Goal: Use online tool/utility: Use online tool/utility

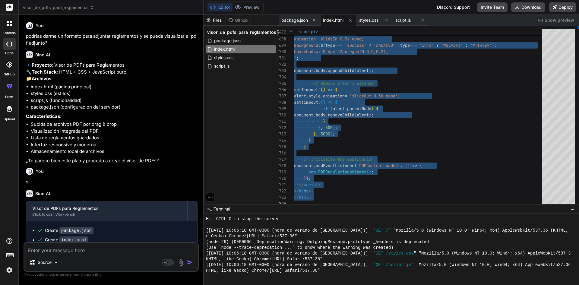
scroll to position [1043, 0]
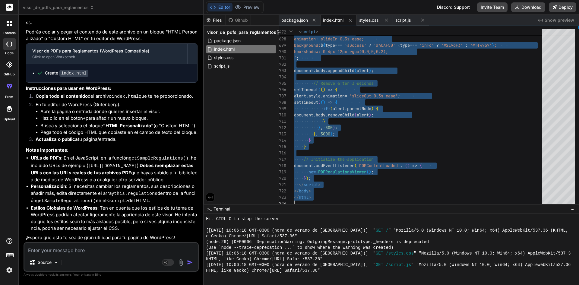
click at [118, 252] on textarea at bounding box center [110, 248] width 173 height 11
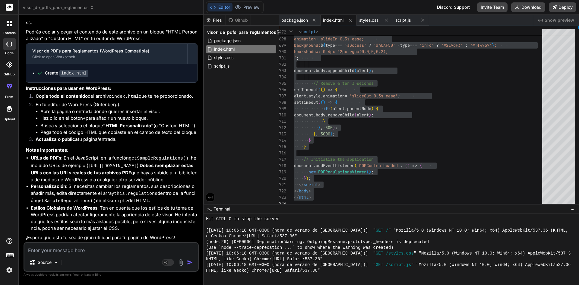
type textarea "n"
type textarea "x"
type textarea "ne"
type textarea "x"
type textarea "nec"
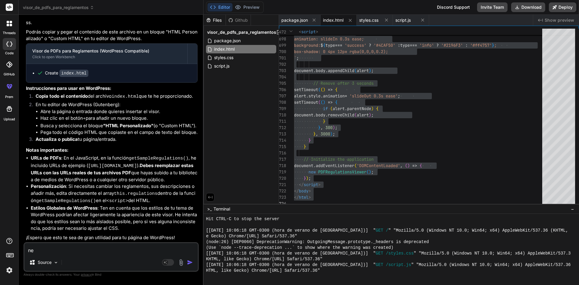
type textarea "x"
type textarea "nece"
type textarea "x"
type textarea "neces"
type textarea "x"
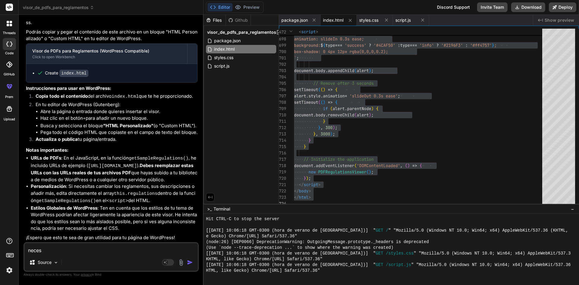
type textarea "necesi"
type textarea "x"
type textarea "necesit"
type textarea "x"
type textarea "necesito"
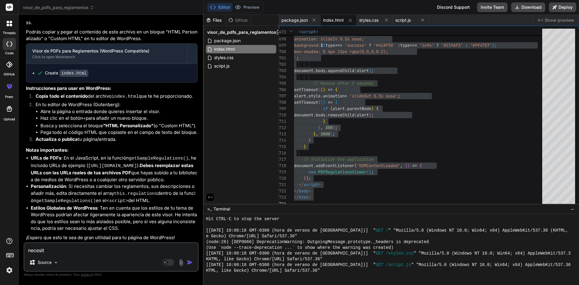
type textarea "x"
type textarea "necesito"
type textarea "x"
type textarea "necesito e"
type textarea "x"
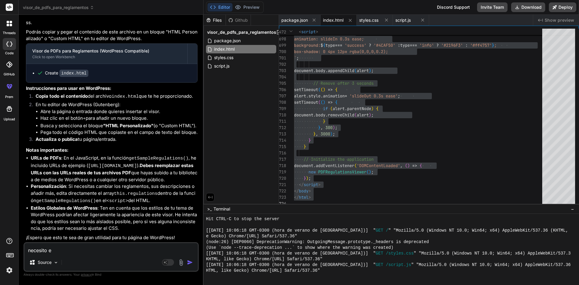
type textarea "necesito es"
type textarea "x"
type textarea "necesito est"
type textarea "x"
type textarea "necesito estp"
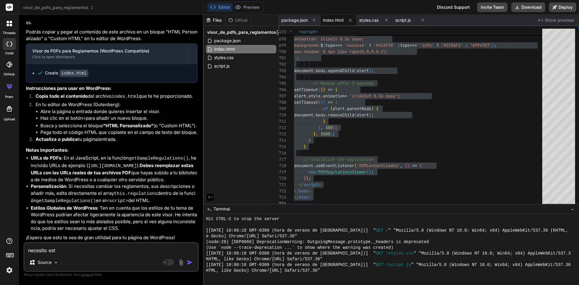
type textarea "x"
type textarea "necesito estpa"
type textarea "x"
type textarea "necesito estpac"
type textarea "x"
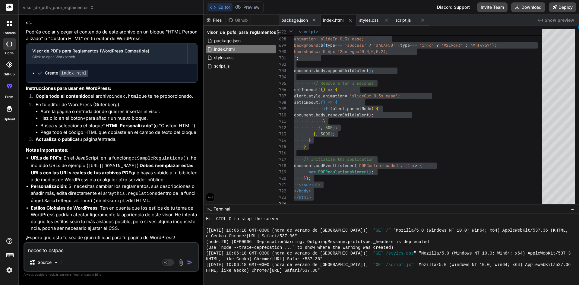
type textarea "necesito estpaci"
type textarea "x"
type textarea "necesito estpac"
type textarea "x"
type textarea "necesito estpa"
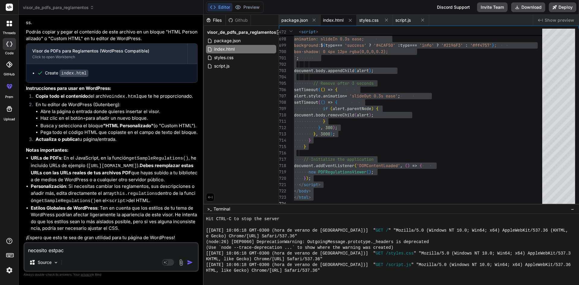
type textarea "x"
type textarea "necesito estp"
type textarea "x"
type textarea "necesito est"
type textarea "x"
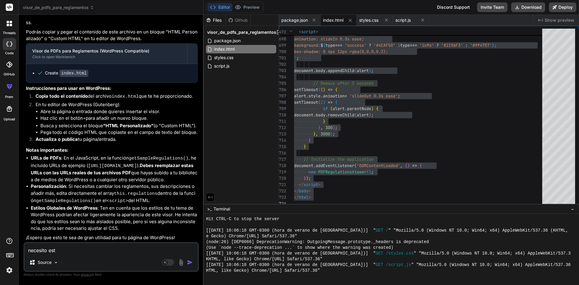
type textarea "necesito es"
type textarea "x"
type textarea "necesito esp"
type textarea "x"
type textarea "necesito espa"
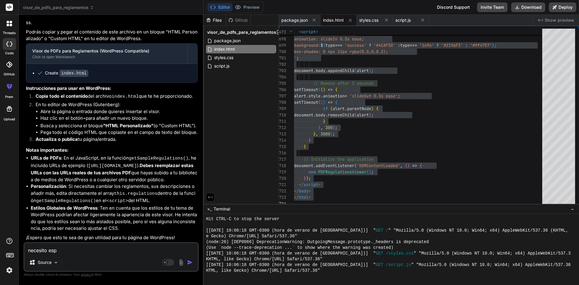
type textarea "x"
type textarea "necesito espac"
type textarea "x"
type textarea "necesito espaci"
type textarea "x"
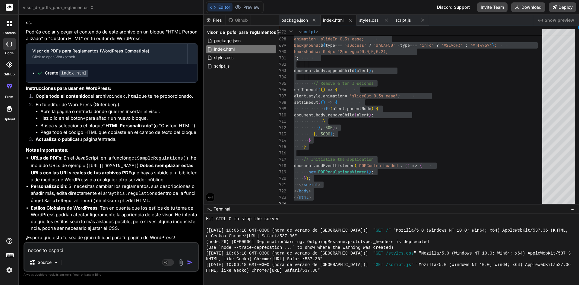
type textarea "necesito espacio"
type textarea "x"
type textarea "necesito espacio"
type textarea "x"
type textarea "necesito espacio p"
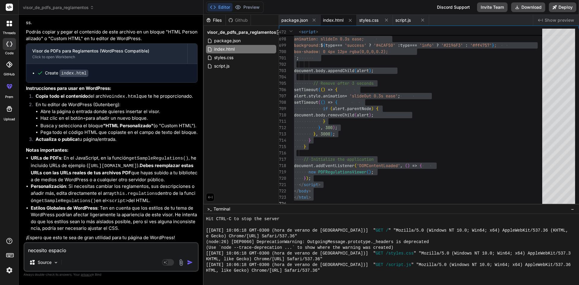
type textarea "x"
type textarea "necesito espacio pa"
type textarea "x"
type textarea "necesito espacio par"
type textarea "x"
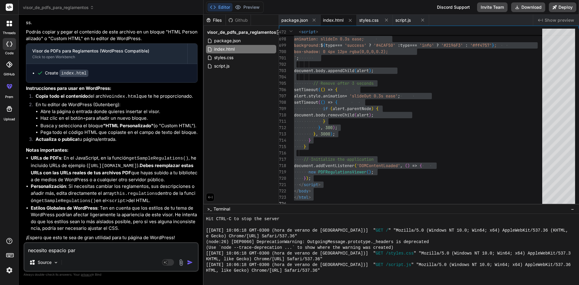
type textarea "necesito espacio para"
type textarea "x"
type textarea "necesito espacio para"
type textarea "x"
type textarea "necesito espacio para 2"
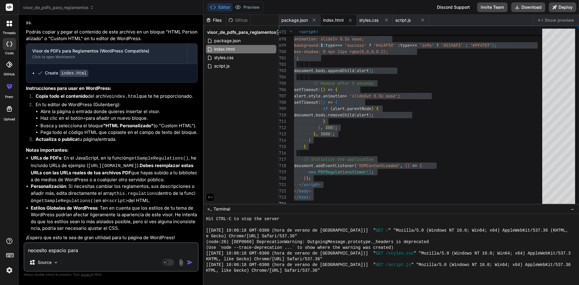
type textarea "x"
type textarea "necesito espacio para 20"
type textarea "x"
type textarea "necesito espacio para 20"
type textarea "x"
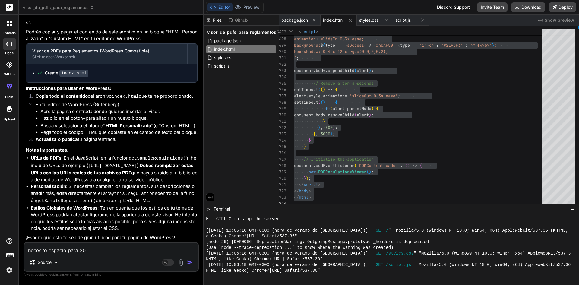
type textarea "necesito espacio para 20 r"
type textarea "x"
type textarea "necesito espacio para 20 re"
type textarea "x"
type textarea "necesito espacio para 20 reg"
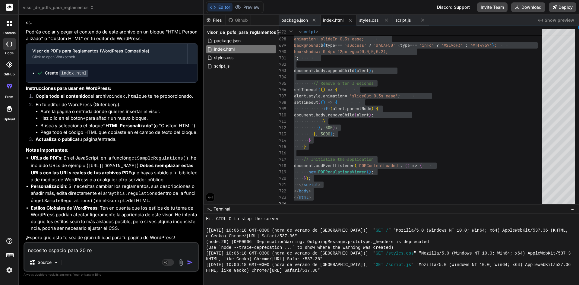
type textarea "x"
type textarea "necesito espacio para 20 regl"
type textarea "x"
type textarea "necesito espacio para 20 regla"
type textarea "x"
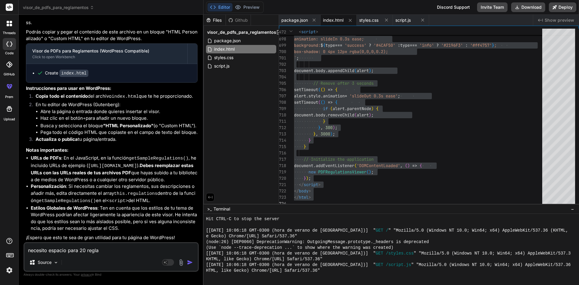
type textarea "necesito espacio para 20 reglam"
type textarea "x"
type textarea "necesito espacio para 20 reglame"
type textarea "x"
type textarea "necesito espacio para 20 reglamen"
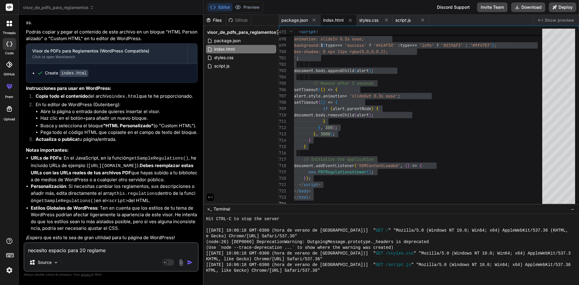
type textarea "x"
type textarea "necesito espacio para 20 reglament"
type textarea "x"
type textarea "necesito espacio para 20 reglamento"
type textarea "x"
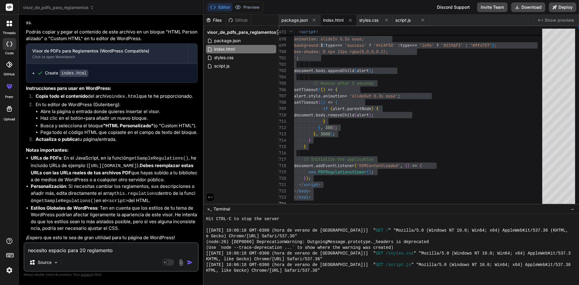
type textarea "necesito espacio para 20 reglamentos"
type textarea "x"
type textarea "necesito espacio para 20 reglamentos"
type textarea "x"
type textarea "necesito espacio para 20 reglamentos y"
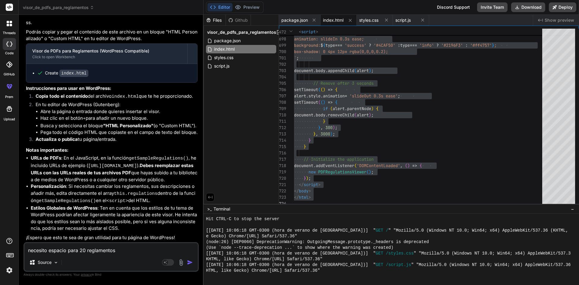
type textarea "x"
type textarea "necesito espacio para 20 reglamentos y"
type textarea "x"
type textarea "necesito espacio para 20 reglamentos y q"
type textarea "x"
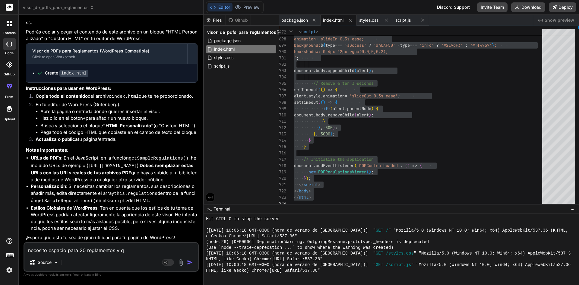
type textarea "necesito espacio para 20 reglamentos y qu"
type textarea "x"
type textarea "necesito espacio para 20 reglamentos y que"
type textarea "x"
type textarea "necesito espacio para 20 reglamentos y que"
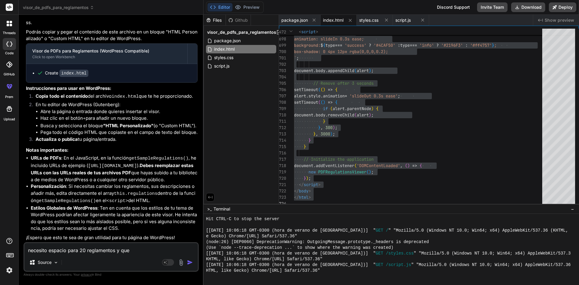
type textarea "x"
type textarea "necesito espacio para 20 reglamentos y que e"
type textarea "x"
type textarea "necesito espacio para 20 reglamentos y que el"
type textarea "x"
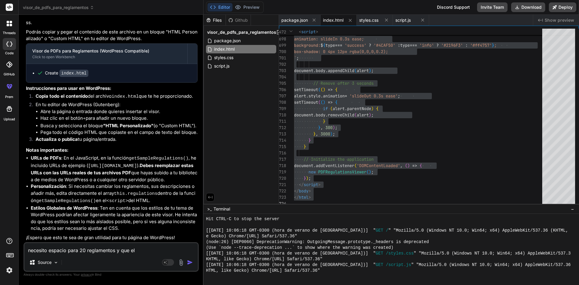
type textarea "necesito espacio para 20 reglamentos y que el"
type textarea "x"
type textarea "necesito espacio para 20 reglamentos y que el f"
type textarea "x"
type textarea "necesito espacio para 20 reglamentos y que el fo"
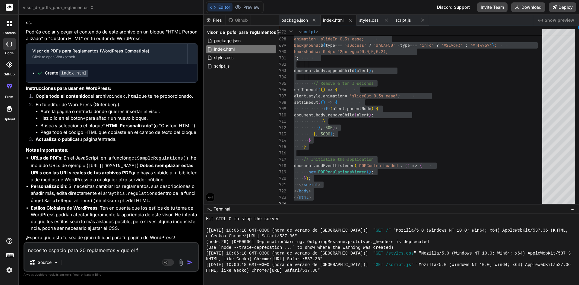
type textarea "x"
type textarea "necesito espacio para 20 reglamentos y que el fon"
type textarea "x"
type textarea "necesito espacio para 20 reglamentos y que el fono"
type textarea "x"
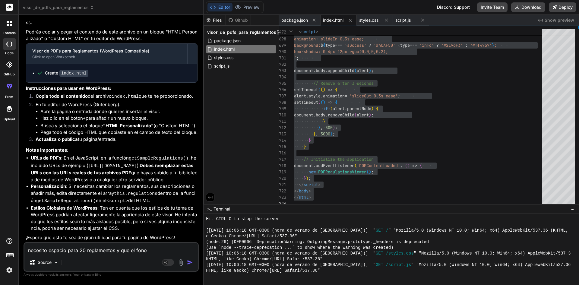
type textarea "necesito espacio para 20 reglamentos y que el fon"
type textarea "x"
type textarea "necesito espacio para 20 reglamentos y que el fond"
type textarea "x"
type textarea "necesito espacio para 20 reglamentos y que el fondo"
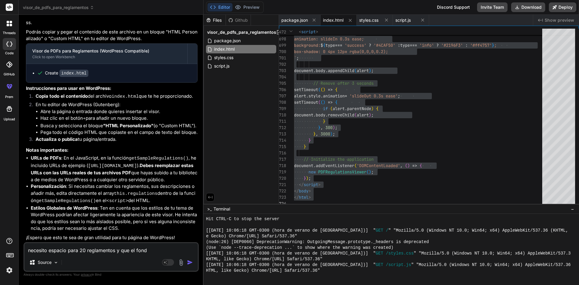
type textarea "x"
type textarea "necesito espacio para 20 reglamentos y que el fondo"
type textarea "x"
type textarea "necesito espacio para 20 reglamentos y que el fondo d"
type textarea "x"
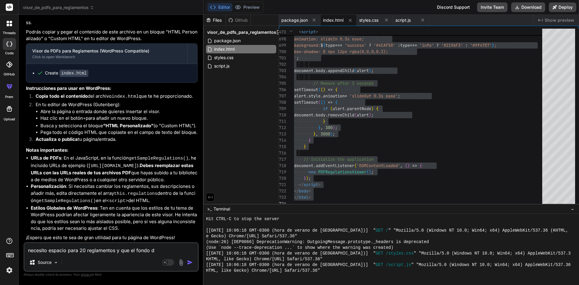
type textarea "necesito espacio para 20 reglamentos y que el fondo de"
type textarea "x"
type textarea "necesito espacio para 20 reglamentos y que el fondo de"
type textarea "x"
type textarea "necesito espacio para 20 reglamentos y que el fondo de l"
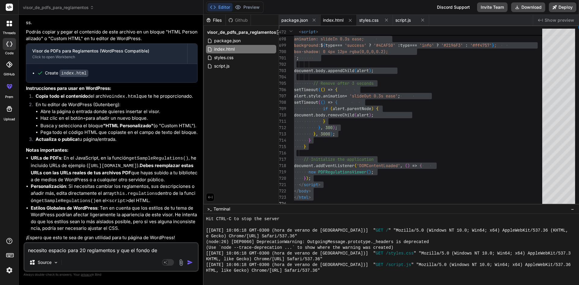
type textarea "x"
type textarea "necesito espacio para 20 reglamentos y que el fondo de la"
type textarea "x"
type textarea "necesito espacio para 20 reglamentos y que el fondo de la"
type textarea "x"
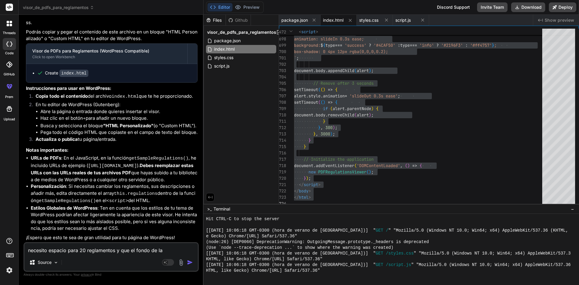
type textarea "necesito espacio para 20 reglamentos y que el fondo de la p"
type textarea "x"
type textarea "necesito espacio para 20 reglamentos y que el fondo de la pa"
type textarea "x"
type textarea "necesito espacio para 20 reglamentos y que el fondo de la pan"
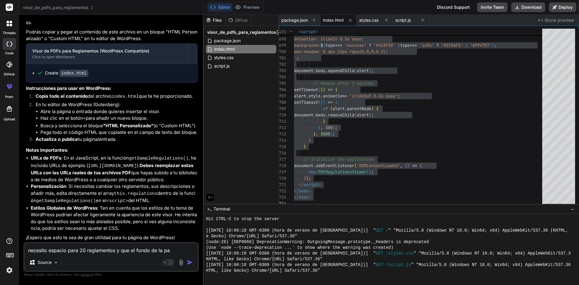
type textarea "x"
type textarea "necesito espacio para 20 reglamentos y que el fondo de la pant"
type textarea "x"
type textarea "necesito espacio para 20 reglamentos y que el fondo de la panta"
type textarea "x"
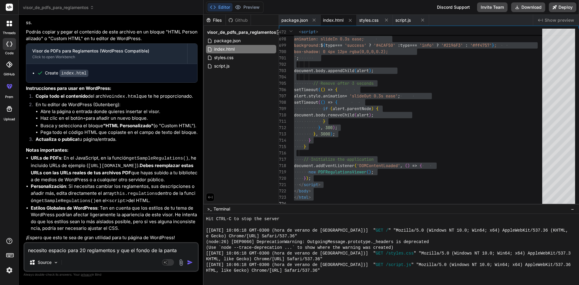
type textarea "necesito espacio para 20 reglamentos y que el fondo de la pantal"
type textarea "x"
type textarea "necesito espacio para 20 reglamentos y que el fondo de la pantall"
type textarea "x"
type textarea "necesito espacio para 20 reglamentos y que el fondo de la pantal"
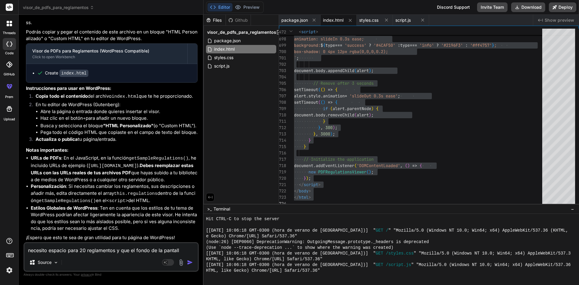
type textarea "x"
type textarea "necesito espacio para 20 reglamentos y que el fondo de la panta"
type textarea "x"
type textarea "necesito espacio para 20 reglamentos y que el fondo de la pant"
type textarea "x"
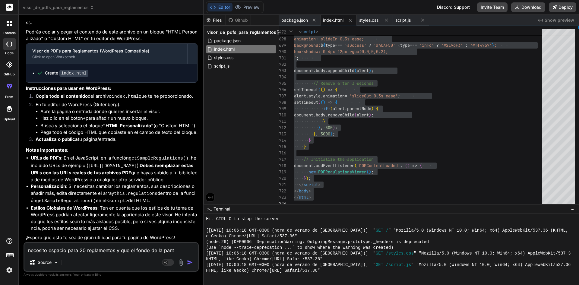
type textarea "necesito espacio para 20 reglamentos y que el fondo de la pan"
type textarea "x"
type textarea "necesito espacio para 20 reglamentos y que el fondo de la pa"
type textarea "x"
type textarea "necesito espacio para 20 reglamentos y que el fondo de la p"
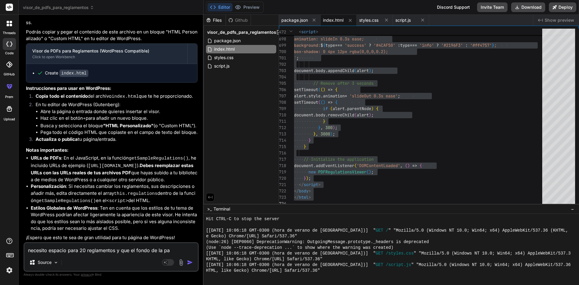
type textarea "x"
type textarea "necesito espacio para 20 reglamentos y que el fondo de la"
type textarea "x"
type textarea "necesito espacio para 20 reglamentos y que el fondo de la"
type textarea "x"
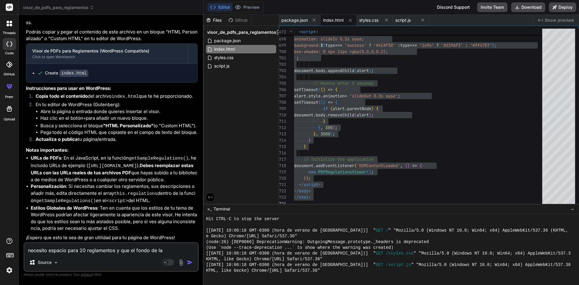
type textarea "necesito espacio para 20 reglamentos y que el fondo de l"
type textarea "x"
type textarea "necesito espacio para 20 reglamentos y que el fondo de"
type textarea "x"
type textarea "necesito espacio para 20 reglamentos y que el fondo de"
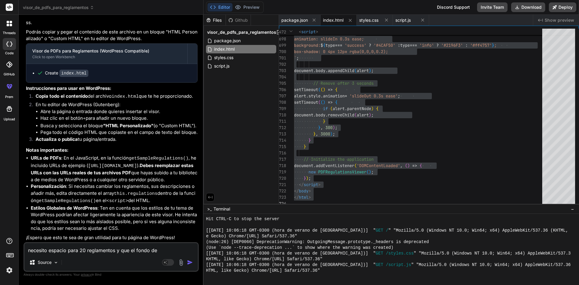
type textarea "x"
type textarea "necesito espacio para 20 reglamentos y que el fondo d"
type textarea "x"
type textarea "necesito espacio para 20 reglamentos y que el fondo"
type textarea "x"
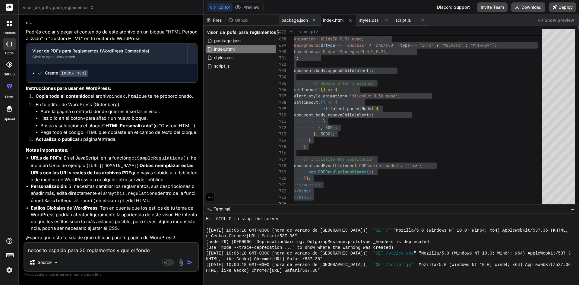
type textarea "necesito espacio para 20 reglamentos y que el fondo"
type textarea "x"
type textarea "necesito espacio para 20 reglamentos y que el fond"
type textarea "x"
type textarea "necesito espacio para 20 reglamentos y que el fon"
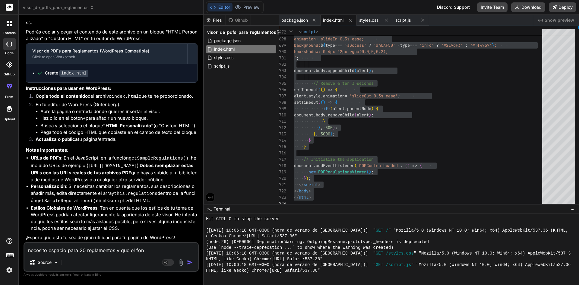
type textarea "x"
type textarea "necesito espacio para 20 reglamentos y que el fo"
type textarea "x"
type textarea "necesito espacio para 20 reglamentos y que el f"
type textarea "x"
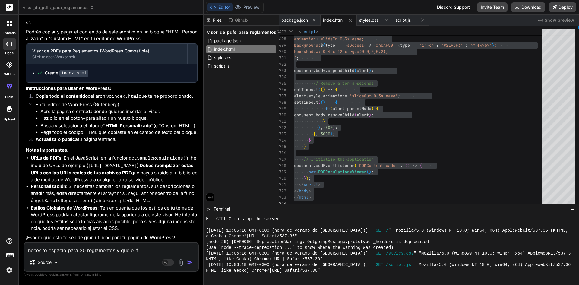
type textarea "necesito espacio para 20 reglamentos y que el"
type textarea "x"
type textarea "necesito espacio para 20 reglamentos y que el"
type textarea "x"
type textarea "necesito espacio para 20 reglamentos y que el"
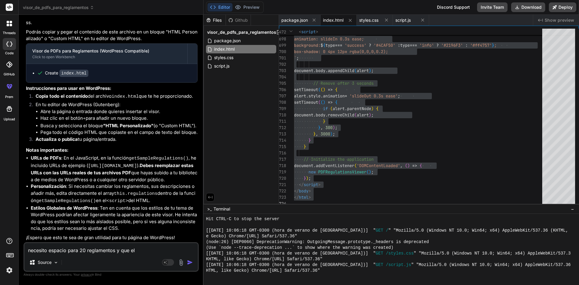
type textarea "x"
type textarea "necesito espacio para 20 reglamentos y que el r"
type textarea "x"
type textarea "necesito espacio para 20 reglamentos y que el re"
type textarea "x"
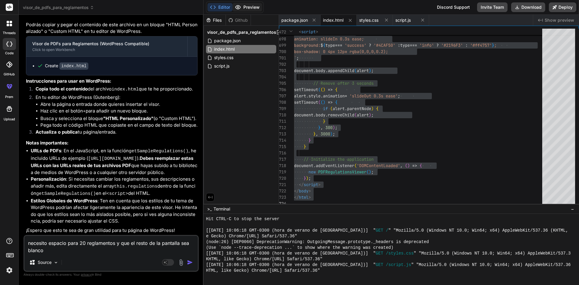
click at [240, 8] on icon at bounding box center [238, 7] width 6 height 6
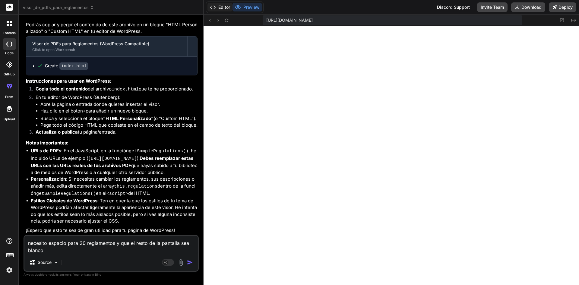
click at [221, 6] on button "Editor" at bounding box center [220, 7] width 25 height 8
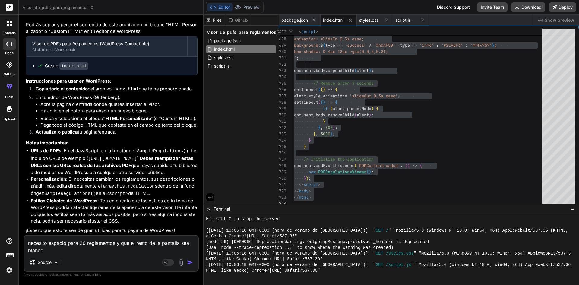
click at [148, 245] on textarea "necesito espacio para 20 reglamentos y que el resto de la pantalla sea blanco" at bounding box center [110, 245] width 173 height 18
click at [189, 263] on img "button" at bounding box center [190, 262] width 6 height 6
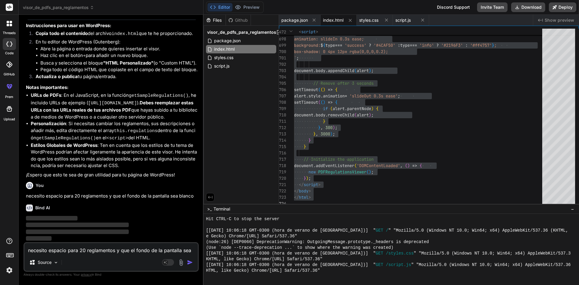
scroll to position [798, 0]
click at [184, 248] on textarea "necesito espacio para 20 reglamentos y que el fondo de la pantalla sea blanco" at bounding box center [110, 248] width 173 height 11
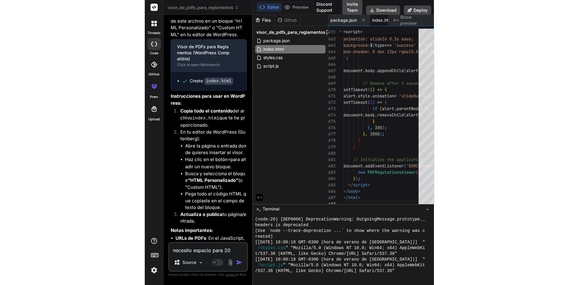
scroll to position [1216, 0]
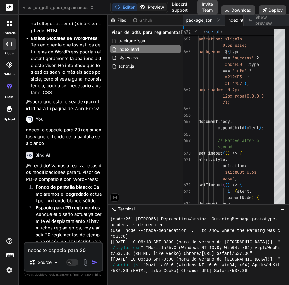
click at [153, 6] on button "Preview" at bounding box center [152, 7] width 30 height 8
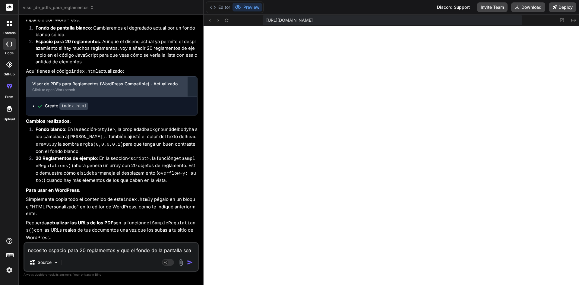
scroll to position [996, 0]
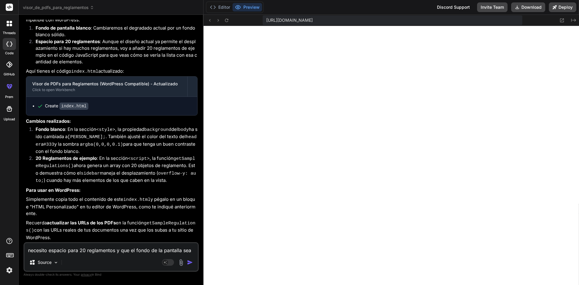
click at [72, 249] on textarea "necesito espacio para 20 reglamentos y que el fondo de la pantalla sea blanco" at bounding box center [110, 248] width 173 height 11
click at [99, 246] on textarea "necesito espacio para 20 reglamentos y que el fondo de la pantalla sea blanco" at bounding box center [110, 248] width 173 height 11
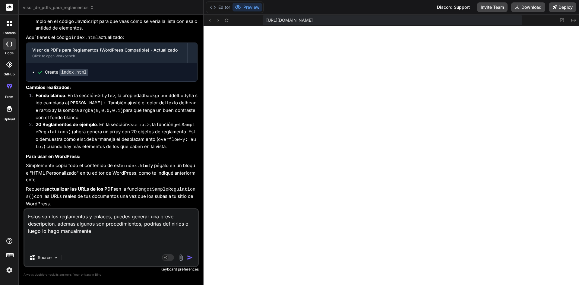
paste textarea "Lore ip dolor si ametcons AD e seddoeiusmodt in utlabore et doloremag ALI enima…"
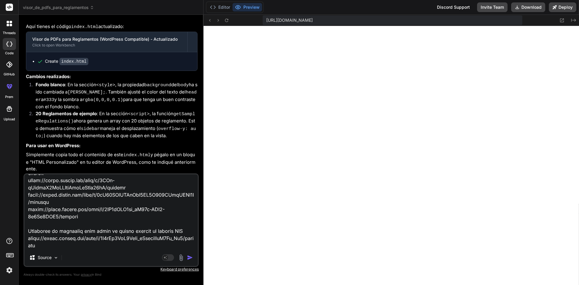
click at [190, 257] on img "button" at bounding box center [190, 258] width 6 height 6
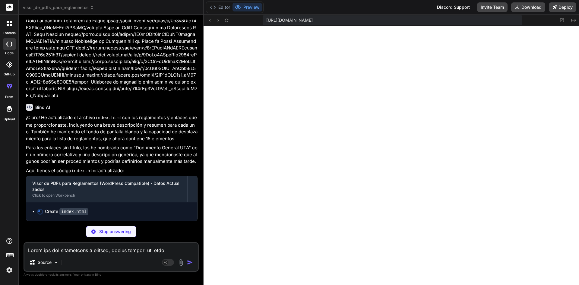
scroll to position [1342, 0]
click at [220, 6] on button "Editor" at bounding box center [220, 7] width 25 height 8
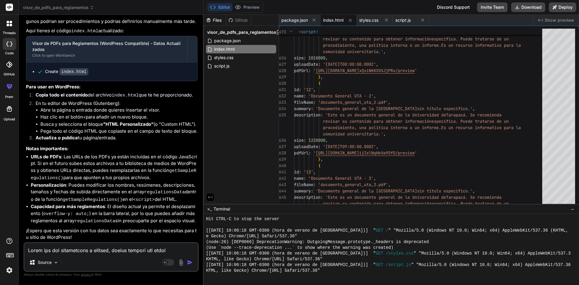
scroll to position [1484, 0]
click at [248, 7] on button "Preview" at bounding box center [248, 7] width 30 height 8
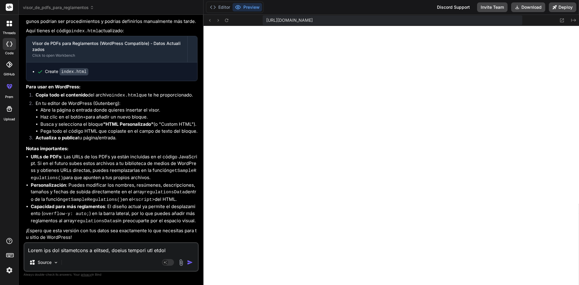
scroll to position [1424, 0]
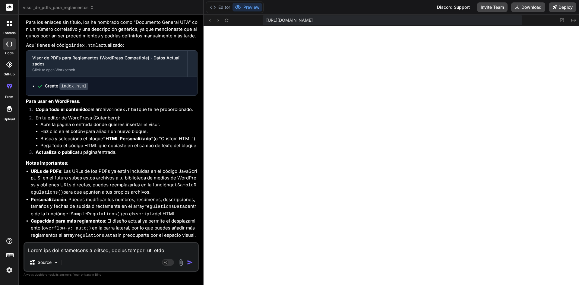
click at [72, 90] on code "index.html" at bounding box center [73, 86] width 29 height 7
click at [71, 90] on code "index.html" at bounding box center [73, 86] width 29 height 7
click at [216, 5] on icon at bounding box center [213, 7] width 6 height 6
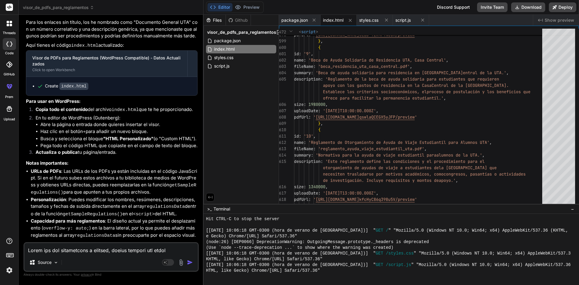
click at [340, 20] on span "index.html" at bounding box center [333, 20] width 21 height 6
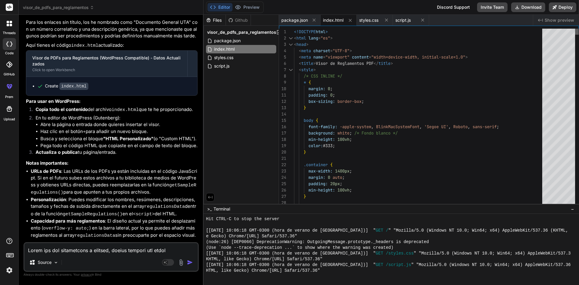
click at [579, 29] on div at bounding box center [577, 32] width 4 height 6
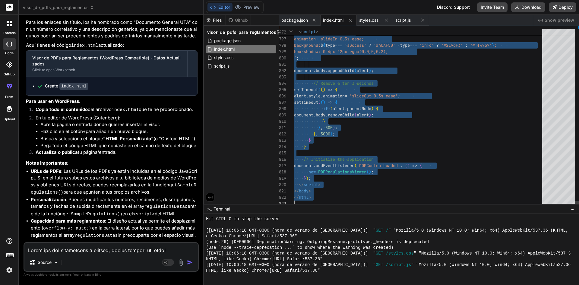
drag, startPoint x: 295, startPoint y: 31, endPoint x: 362, endPoint y: 275, distance: 253.2
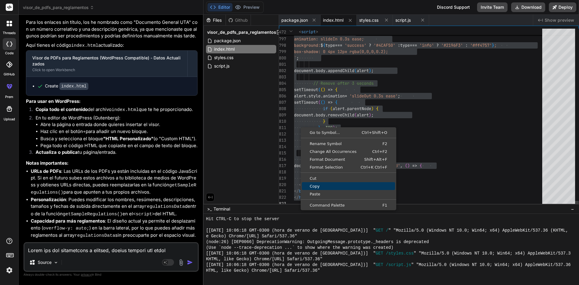
click at [321, 186] on span "Copy" at bounding box center [348, 186] width 93 height 4
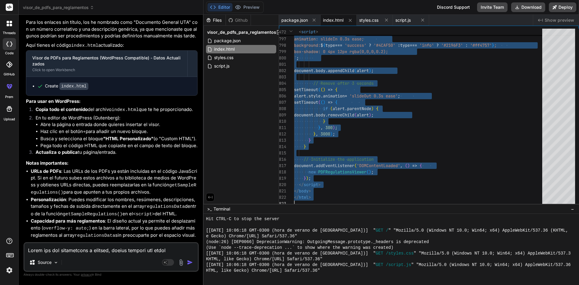
click at [262, 7] on div "Editor Preview" at bounding box center [235, 7] width 58 height 11
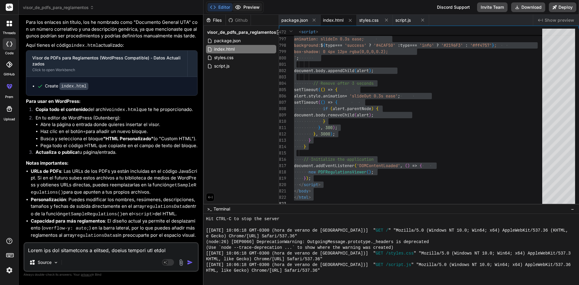
click at [251, 8] on button "Preview" at bounding box center [248, 7] width 30 height 8
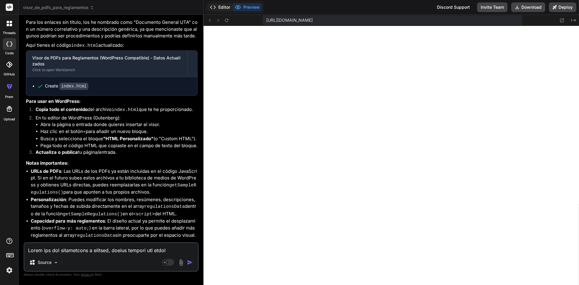
click at [223, 4] on button "Editor" at bounding box center [220, 7] width 25 height 8
